Goal: Navigation & Orientation: Find specific page/section

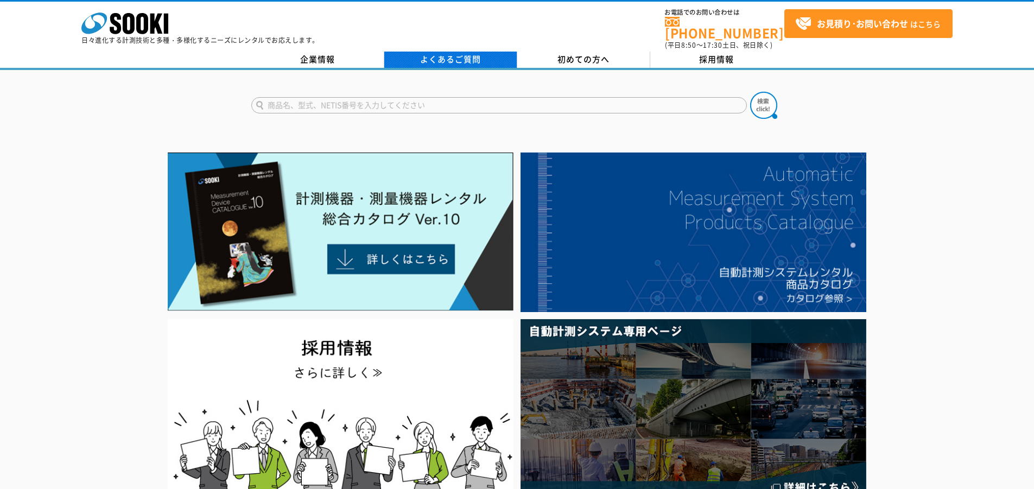
click at [407, 52] on link "よくあるご質問" at bounding box center [450, 60] width 133 height 16
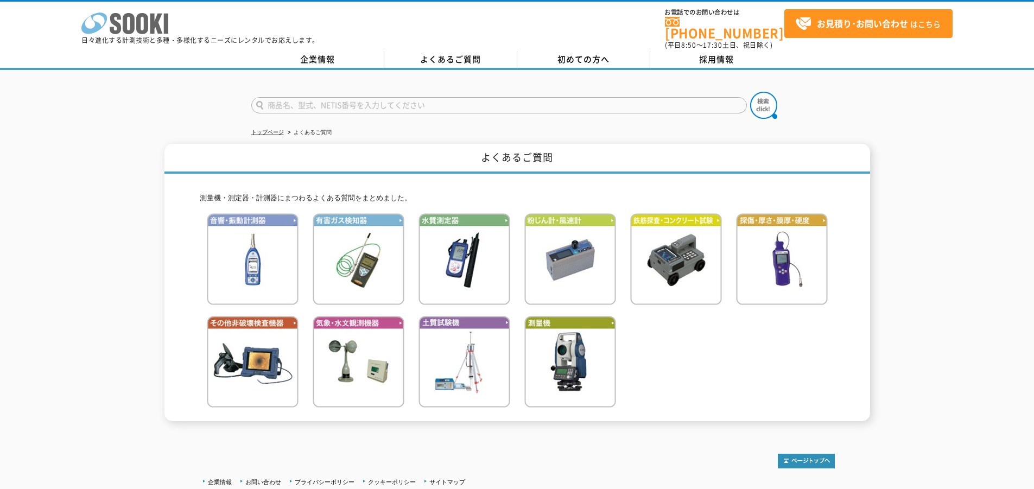
click at [133, 14] on icon "株式会社 ソーキ" at bounding box center [124, 23] width 87 height 22
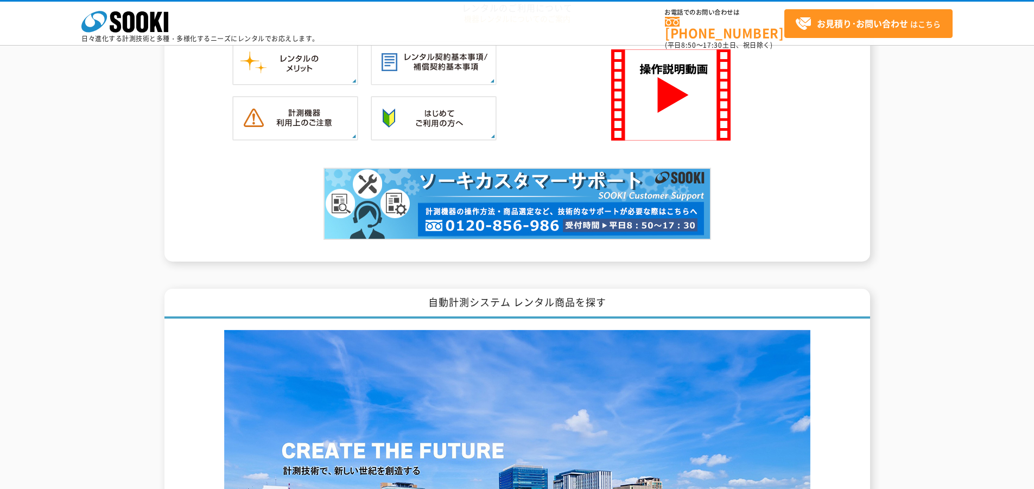
scroll to position [1085, 0]
